Goal: Information Seeking & Learning: Learn about a topic

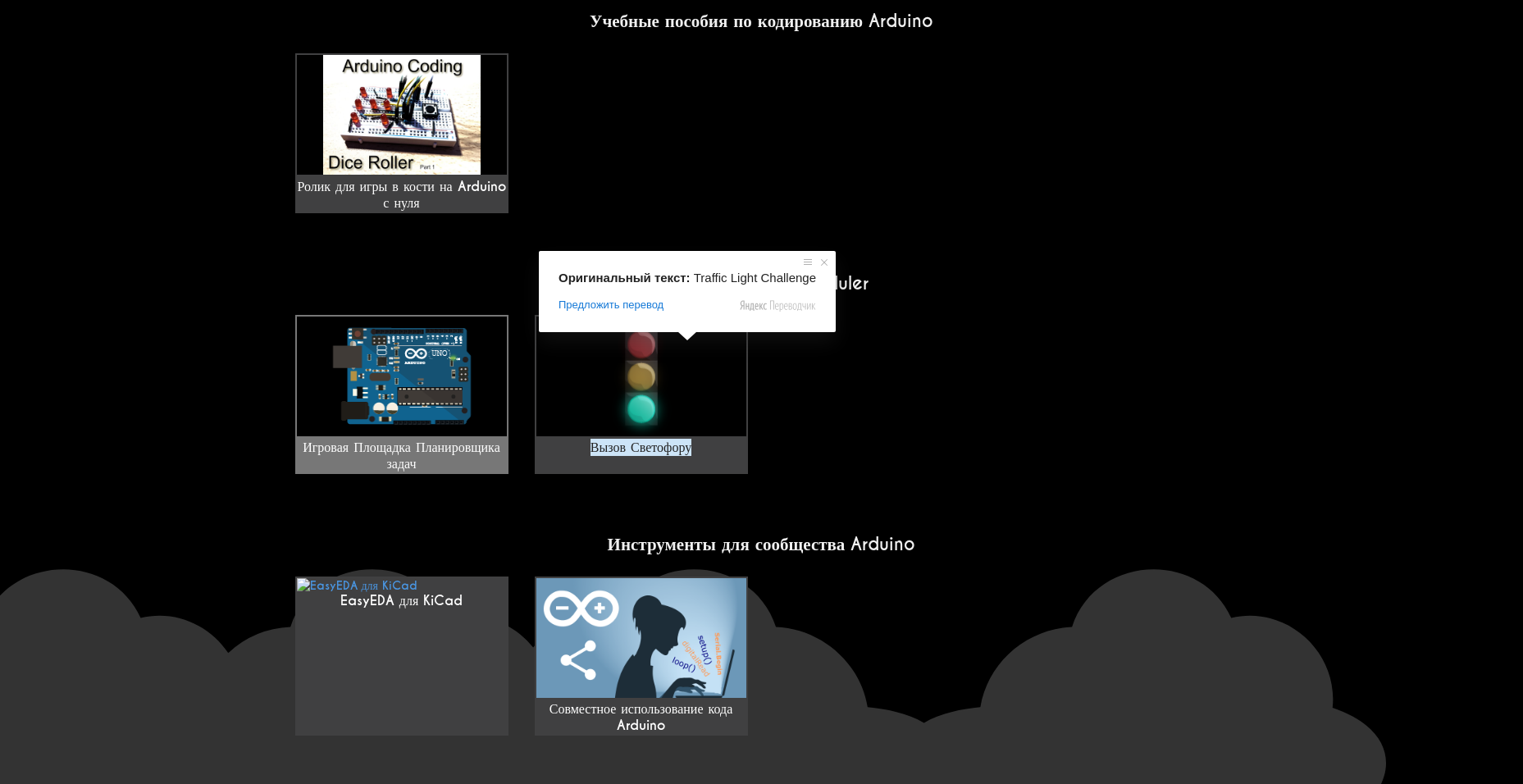
scroll to position [1158, 0]
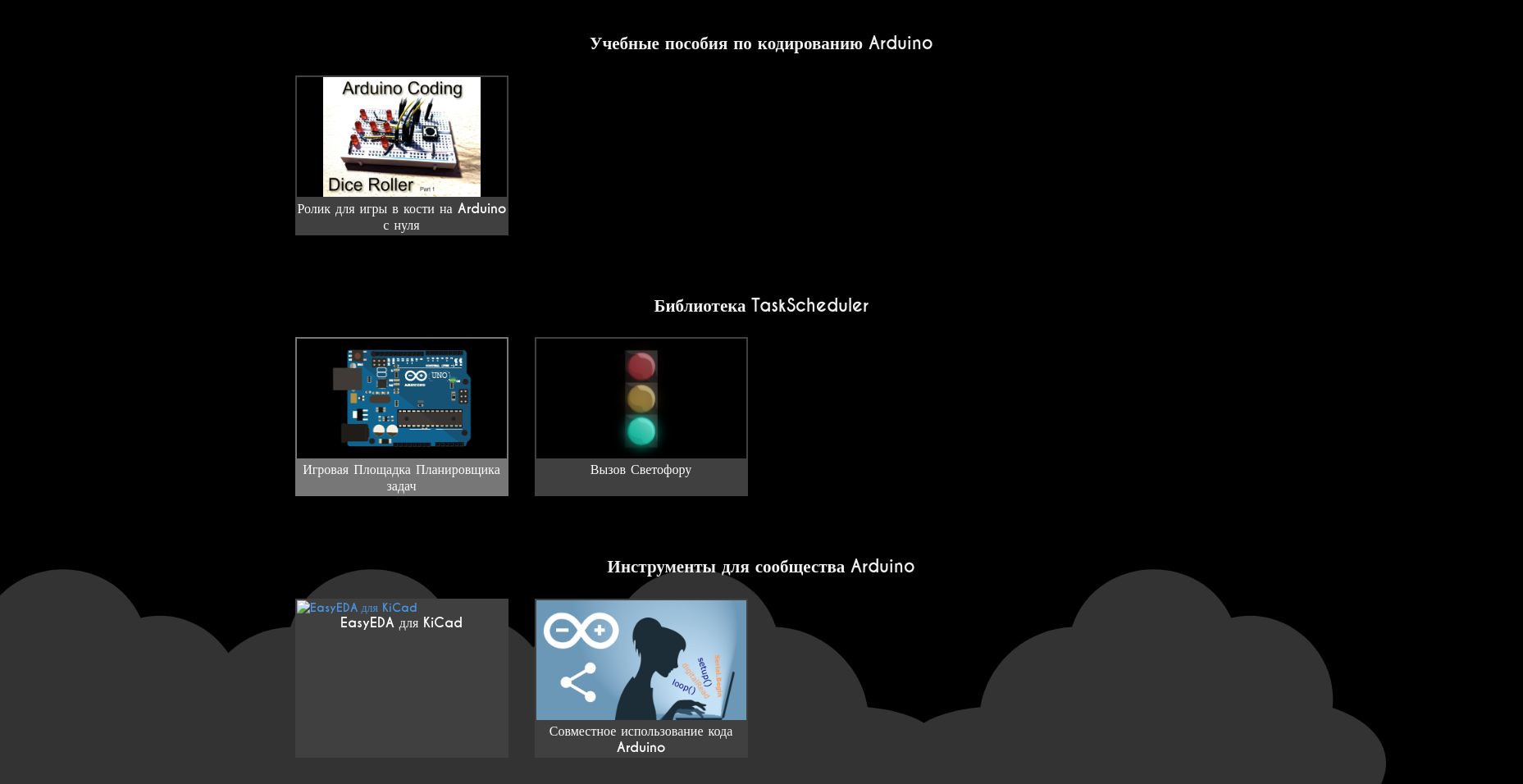
click at [374, 338] on img at bounding box center [402, 398] width 210 height 120
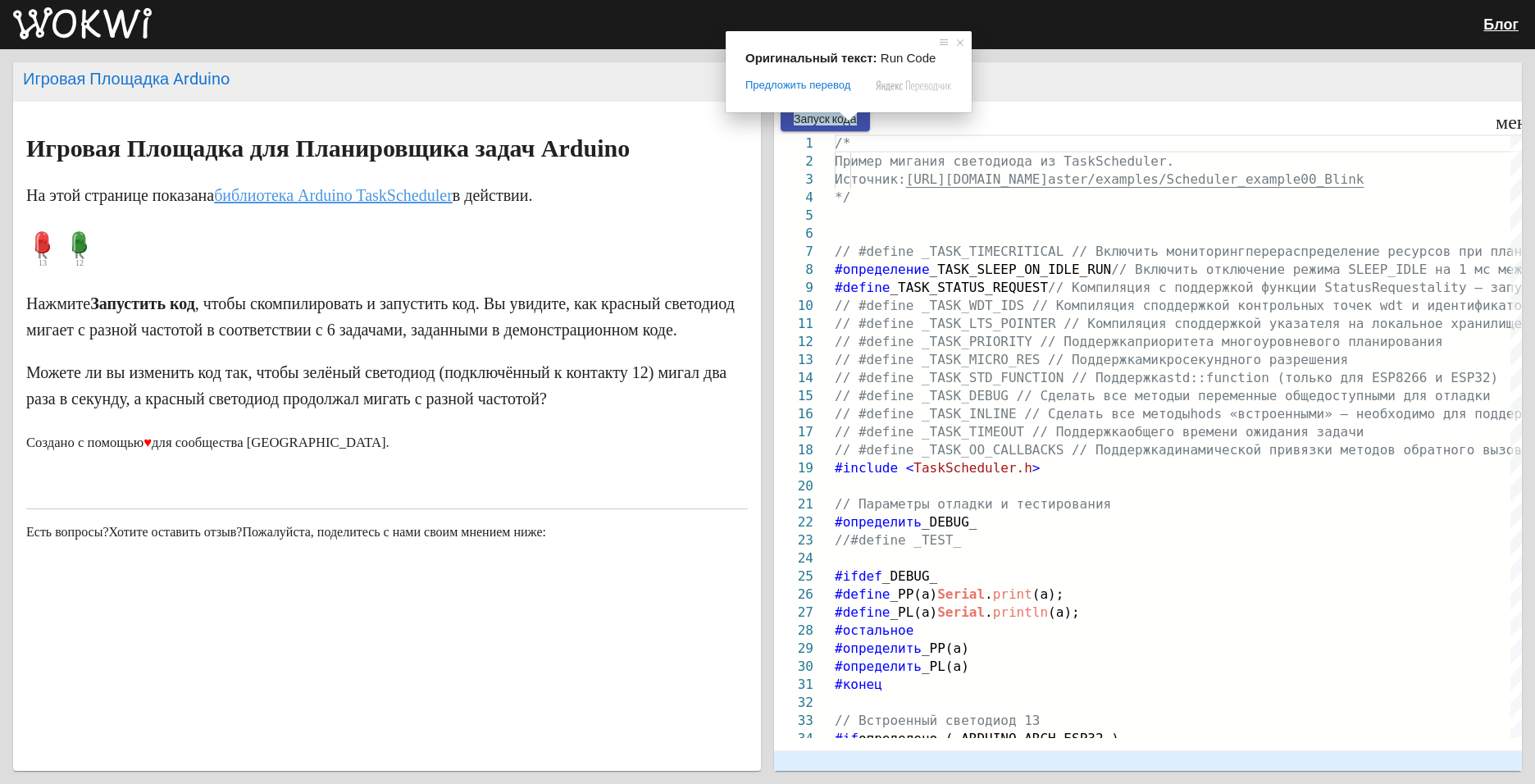
click at [843, 116] on span at bounding box center [849, 116] width 21 height 10
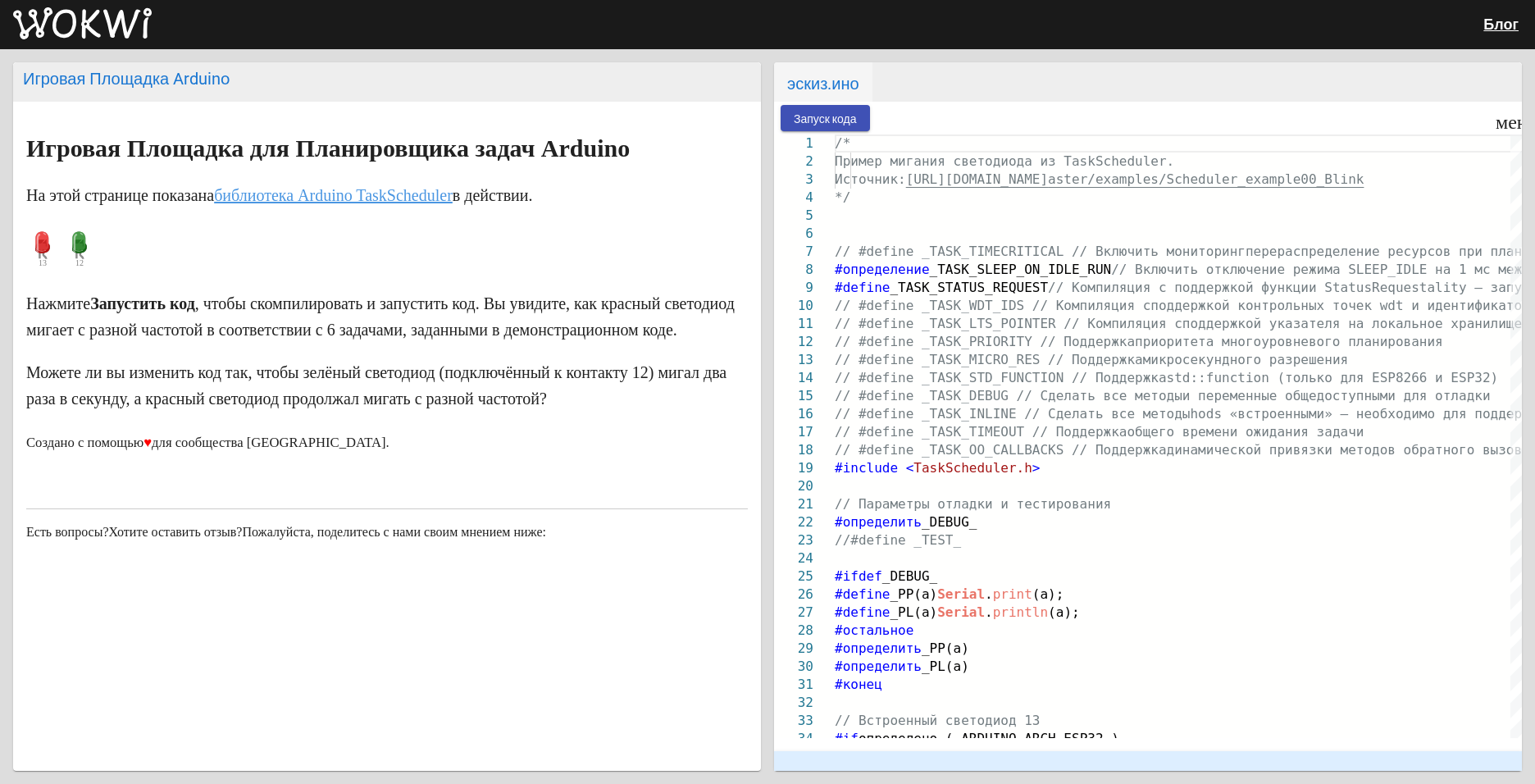
click at [803, 131] on div "Запуск кода меню timer 00:00.000 speed" at bounding box center [1148, 117] width 748 height 33
drag, startPoint x: 1436, startPoint y: 122, endPoint x: 1307, endPoint y: 127, distance: 129.1
click at [1307, 127] on div at bounding box center [1180, 117] width 619 height 33
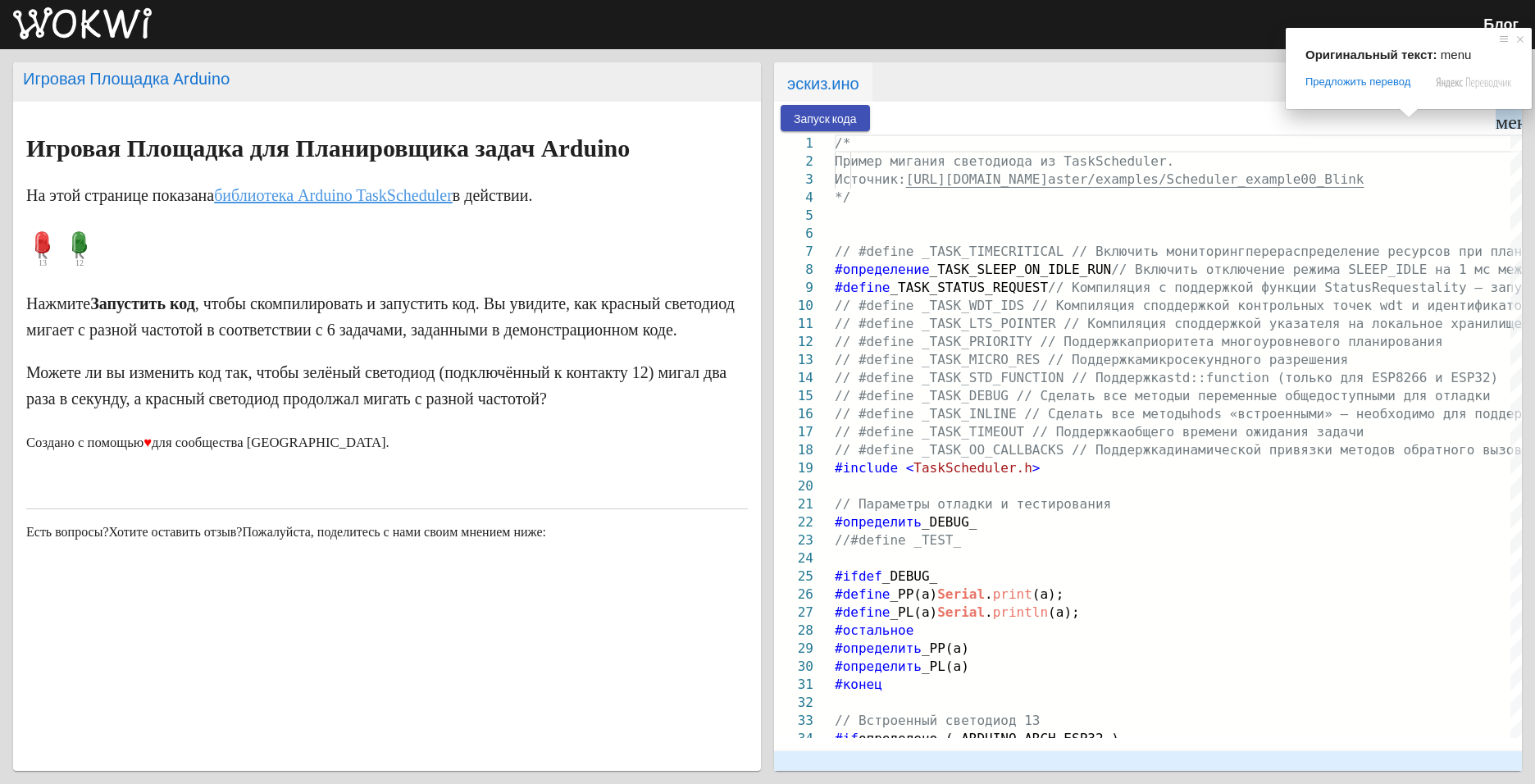
click at [1523, 122] on div "Игровая Площадка Arduino Игровая Площадка для Планировщика задач Arduino На это…" at bounding box center [768, 416] width 1535 height 734
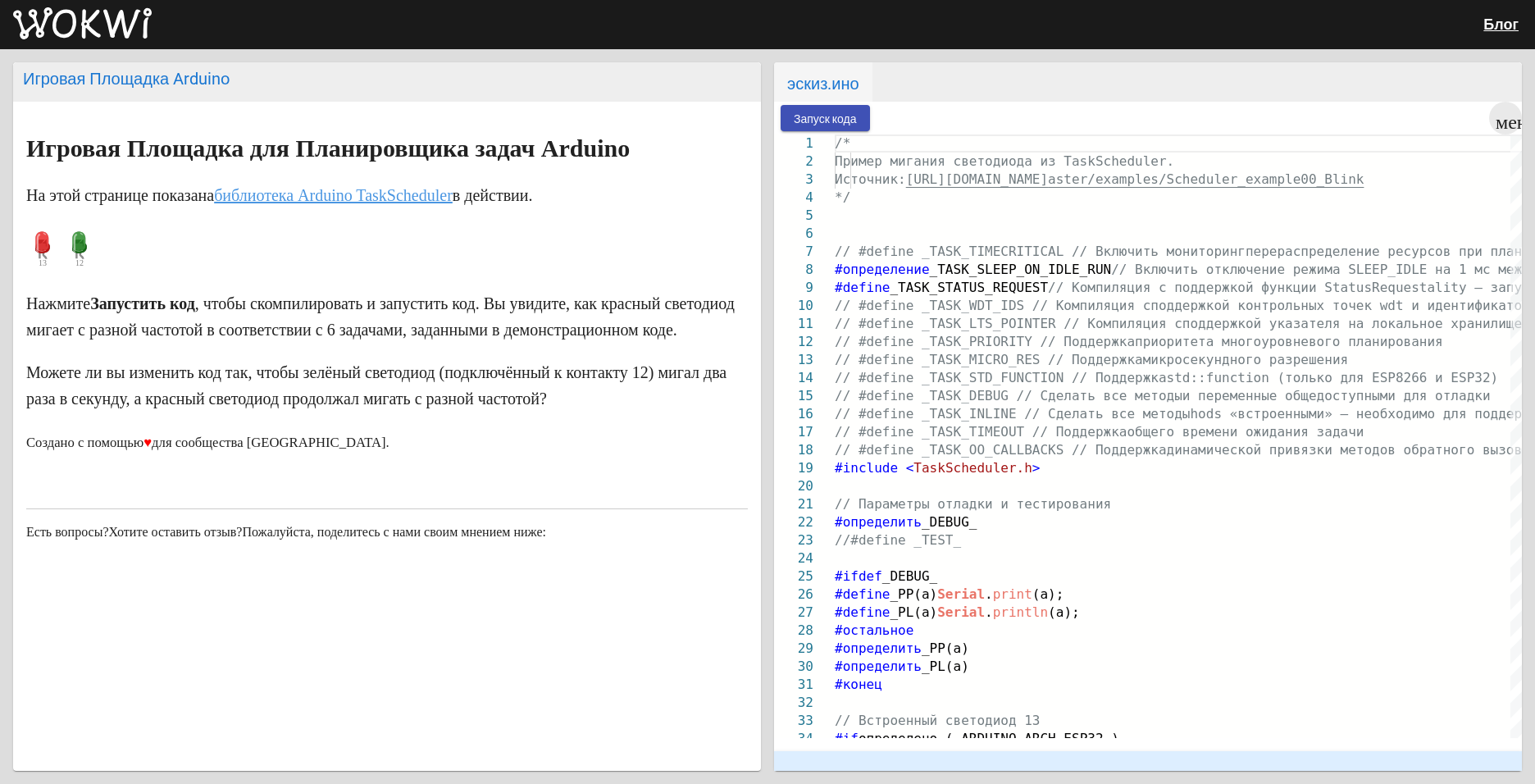
drag, startPoint x: 1521, startPoint y: 132, endPoint x: 1506, endPoint y: 136, distance: 15.5
click at [1506, 136] on wokwi-workbench "Запуск кода меню timer 00:00.000 speed 1 2 3 4 5 6 7 8 9 10 11 12 13 14 15 16 1…" at bounding box center [1148, 435] width 748 height 669
click at [1090, 102] on div at bounding box center [1180, 117] width 619 height 33
